Goal: Understand process/instructions

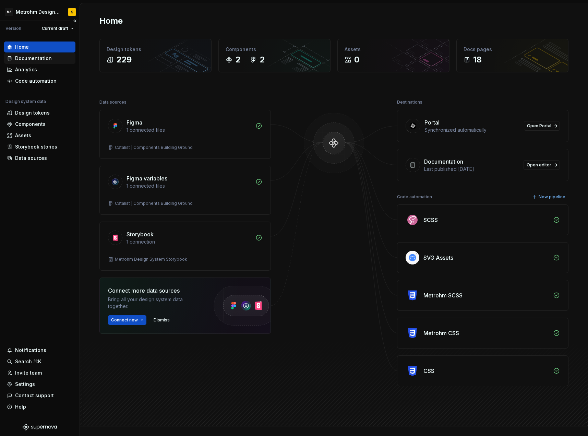
click at [46, 59] on div "Documentation" at bounding box center [33, 58] width 37 height 7
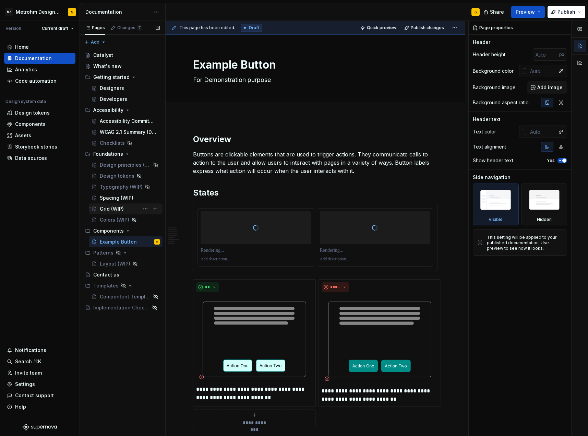
click at [108, 209] on div "Grid (WIP)" at bounding box center [112, 208] width 24 height 7
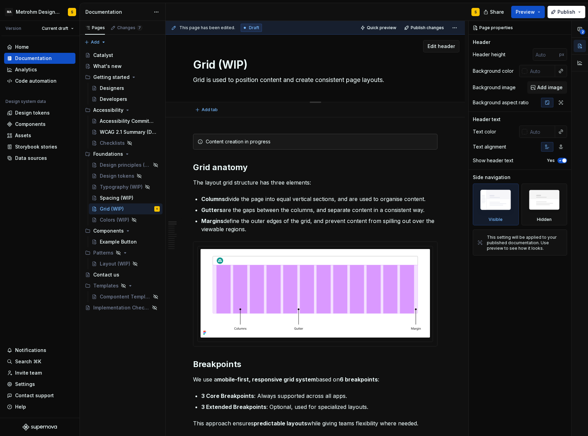
click at [232, 63] on textarea "Grid (WIP)" at bounding box center [314, 65] width 244 height 16
type textarea "*"
type textarea "Grid (D)"
type textarea "*"
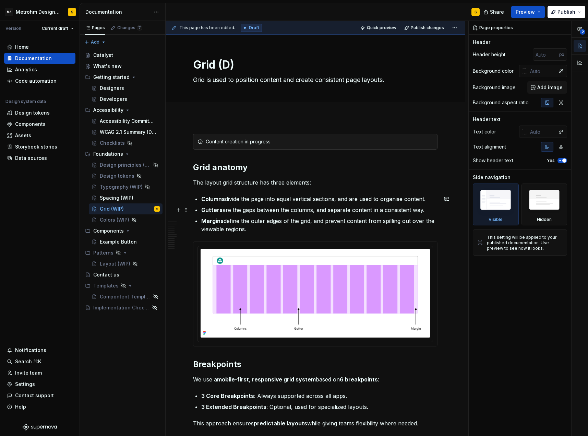
type textarea "Grid (Dr)"
type textarea "*"
type textarea "Grid (Dra)"
type textarea "*"
type textarea "Grid (Draf)"
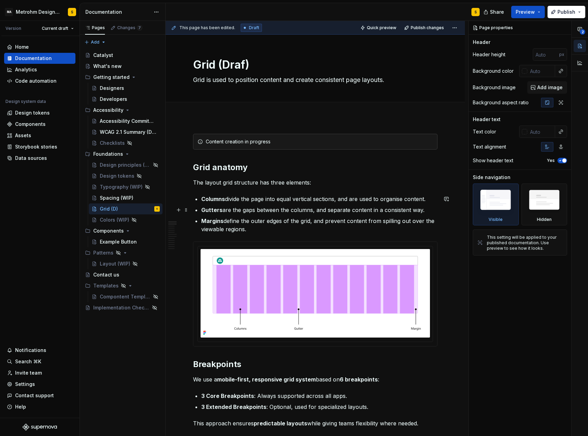
type textarea "*"
type textarea "Grid (Draft)"
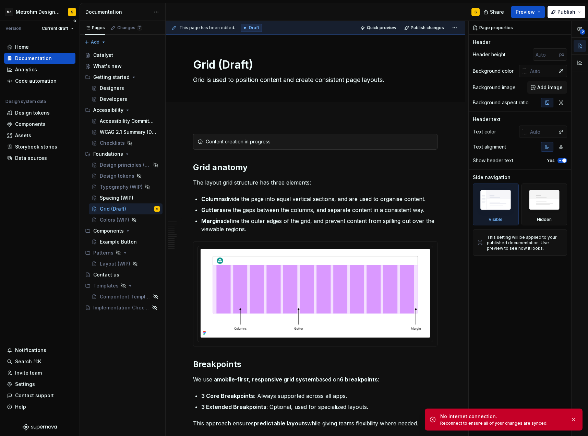
type textarea "*"
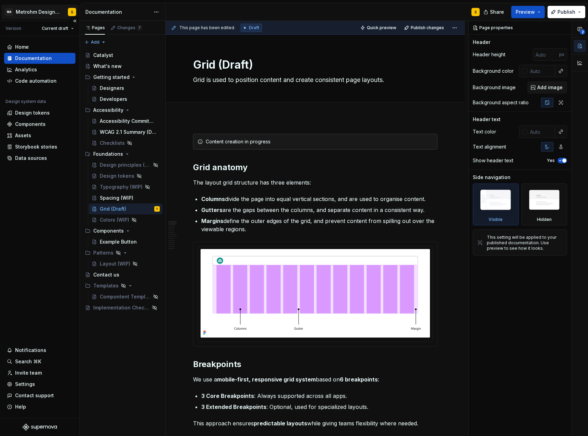
type textarea "*"
